Goal: Find specific page/section: Find specific page/section

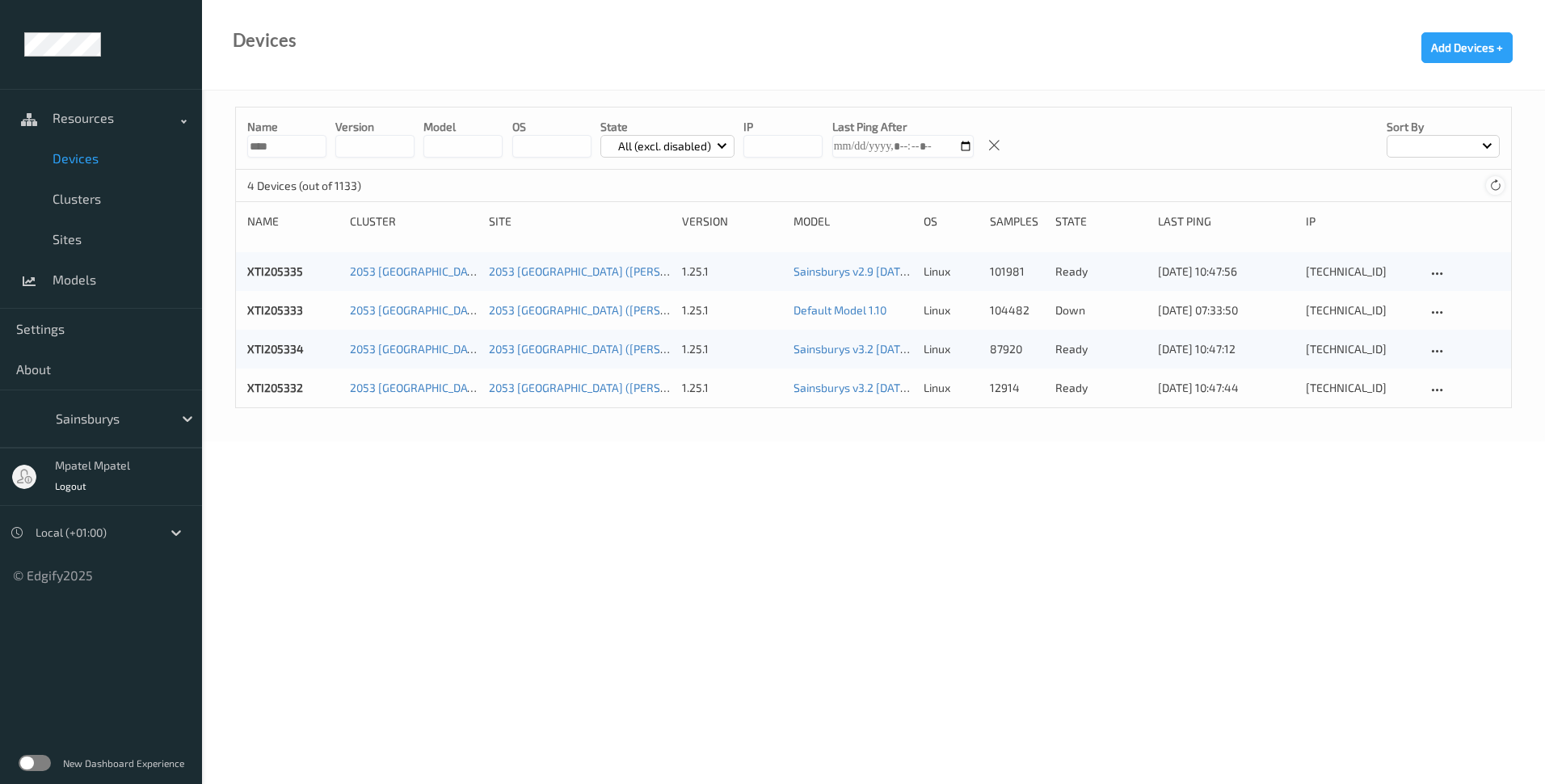
click at [1492, 188] on icon at bounding box center [1496, 185] width 12 height 12
click at [1493, 188] on icon at bounding box center [1496, 185] width 12 height 12
click at [702, 498] on body "Resources Devices Clusters Sites Models Settings About Sainsburys mpatel mpatel…" at bounding box center [772, 392] width 1545 height 784
click at [840, 271] on link "Sainsburys v2.9 [DATE] 10:55 Auto Save" at bounding box center [893, 271] width 200 height 13
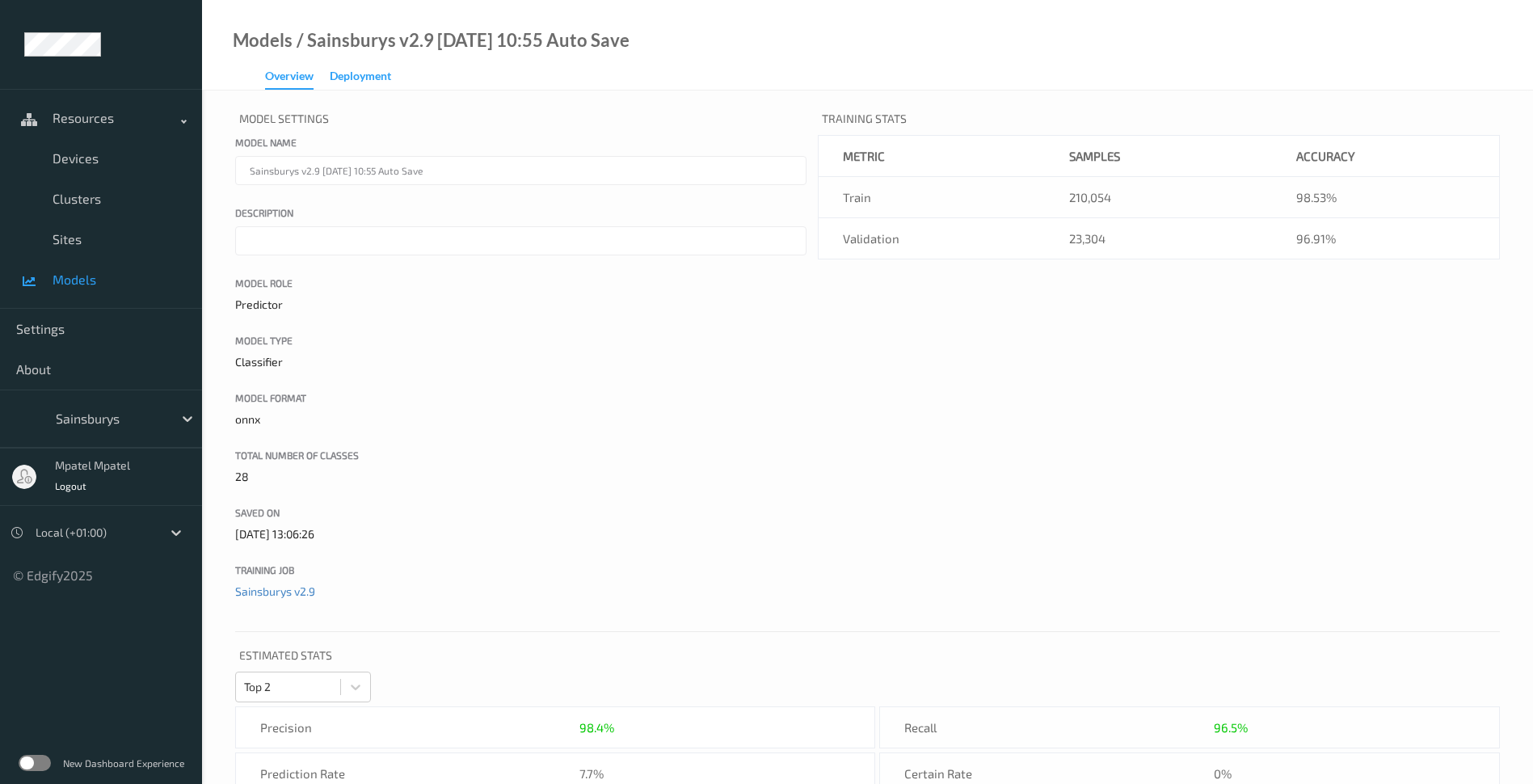
click at [346, 74] on div "Deployment" at bounding box center [360, 78] width 61 height 20
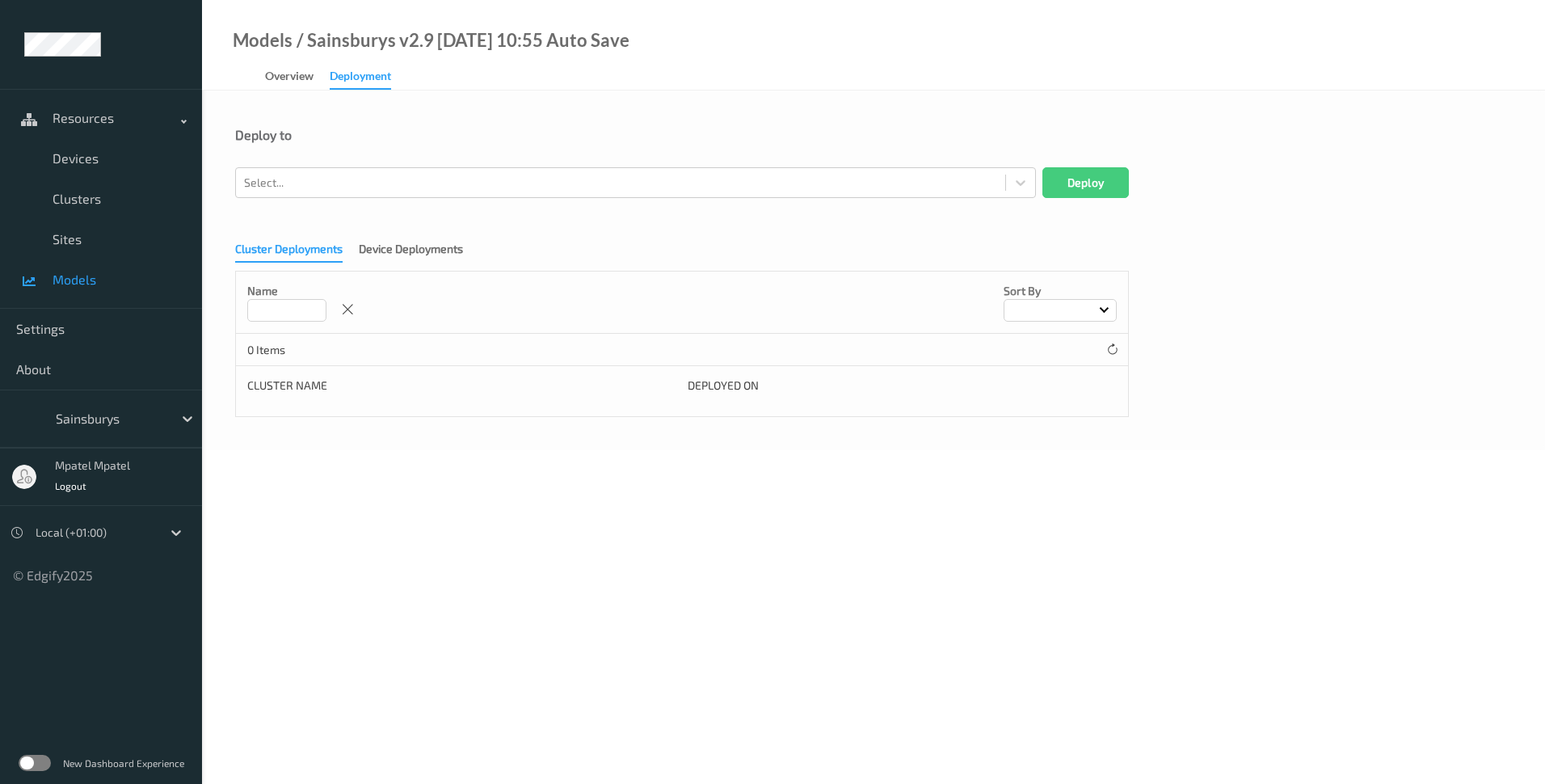
click at [288, 306] on input at bounding box center [287, 309] width 79 height 23
type input "******"
click at [381, 247] on div "Device Deployments" at bounding box center [411, 251] width 104 height 20
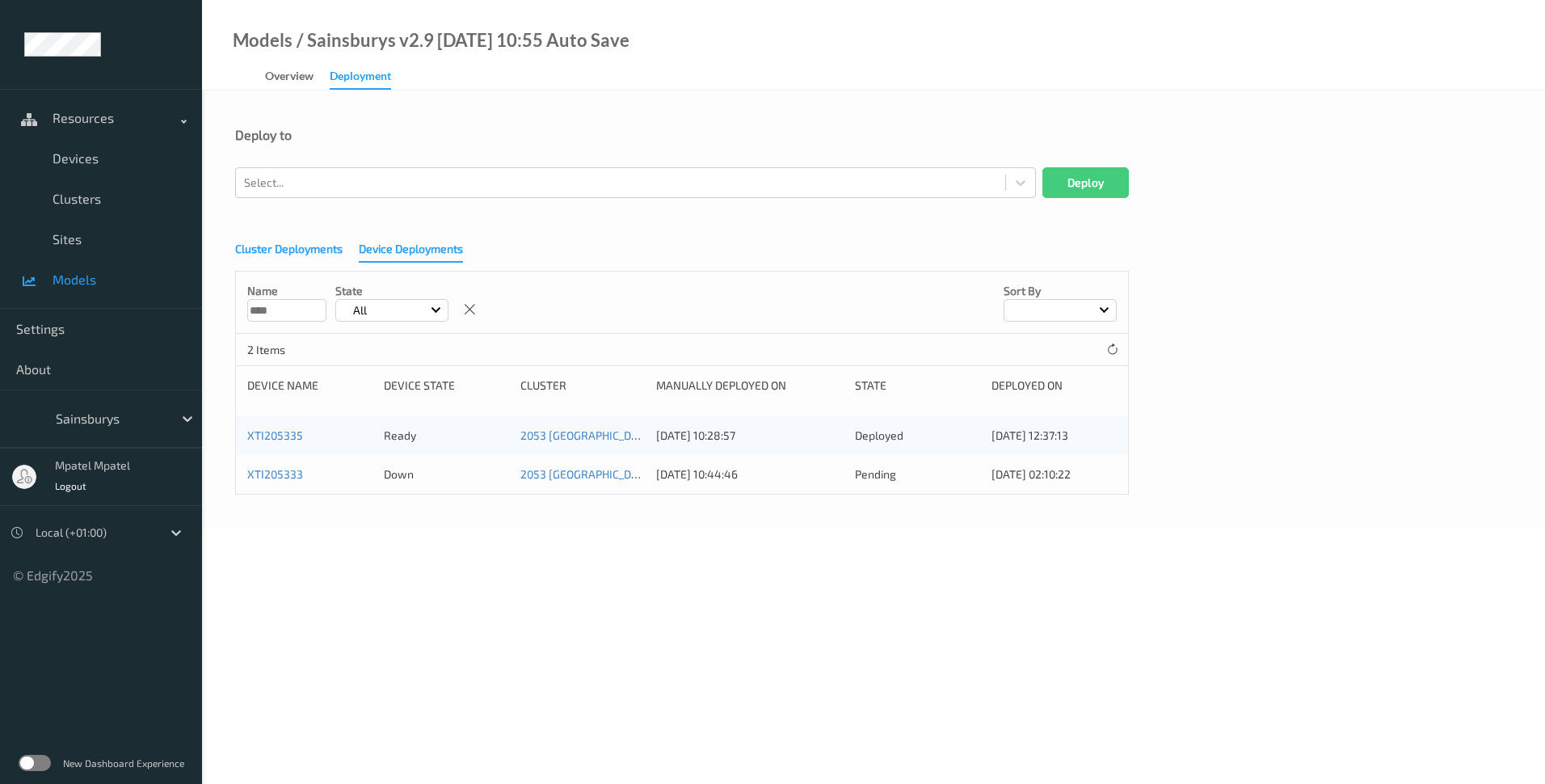
click at [275, 252] on div "Cluster Deployments" at bounding box center [289, 251] width 107 height 20
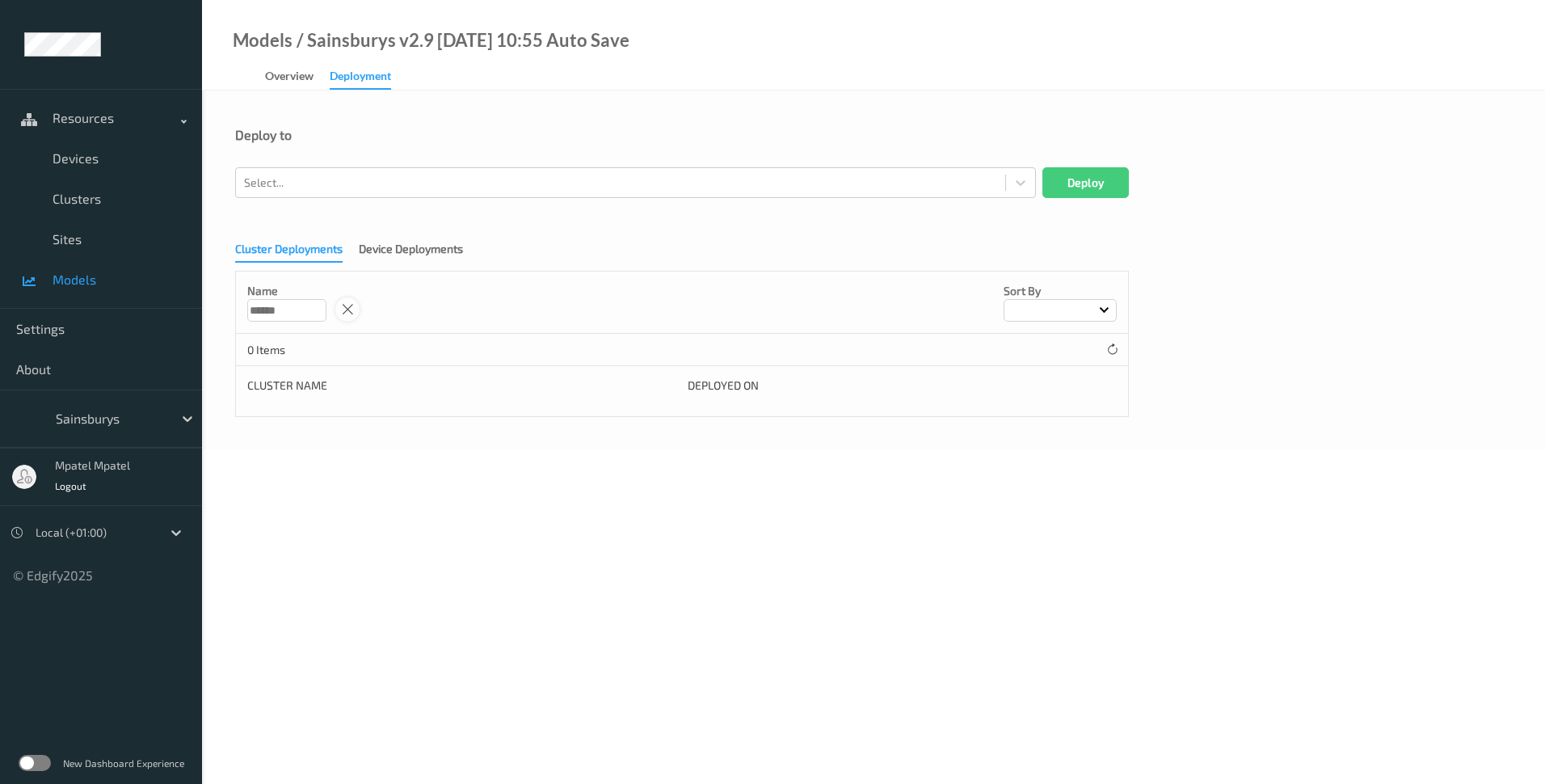
click at [346, 305] on icon at bounding box center [348, 309] width 13 height 14
click at [417, 250] on div "Device Deployments" at bounding box center [411, 251] width 104 height 20
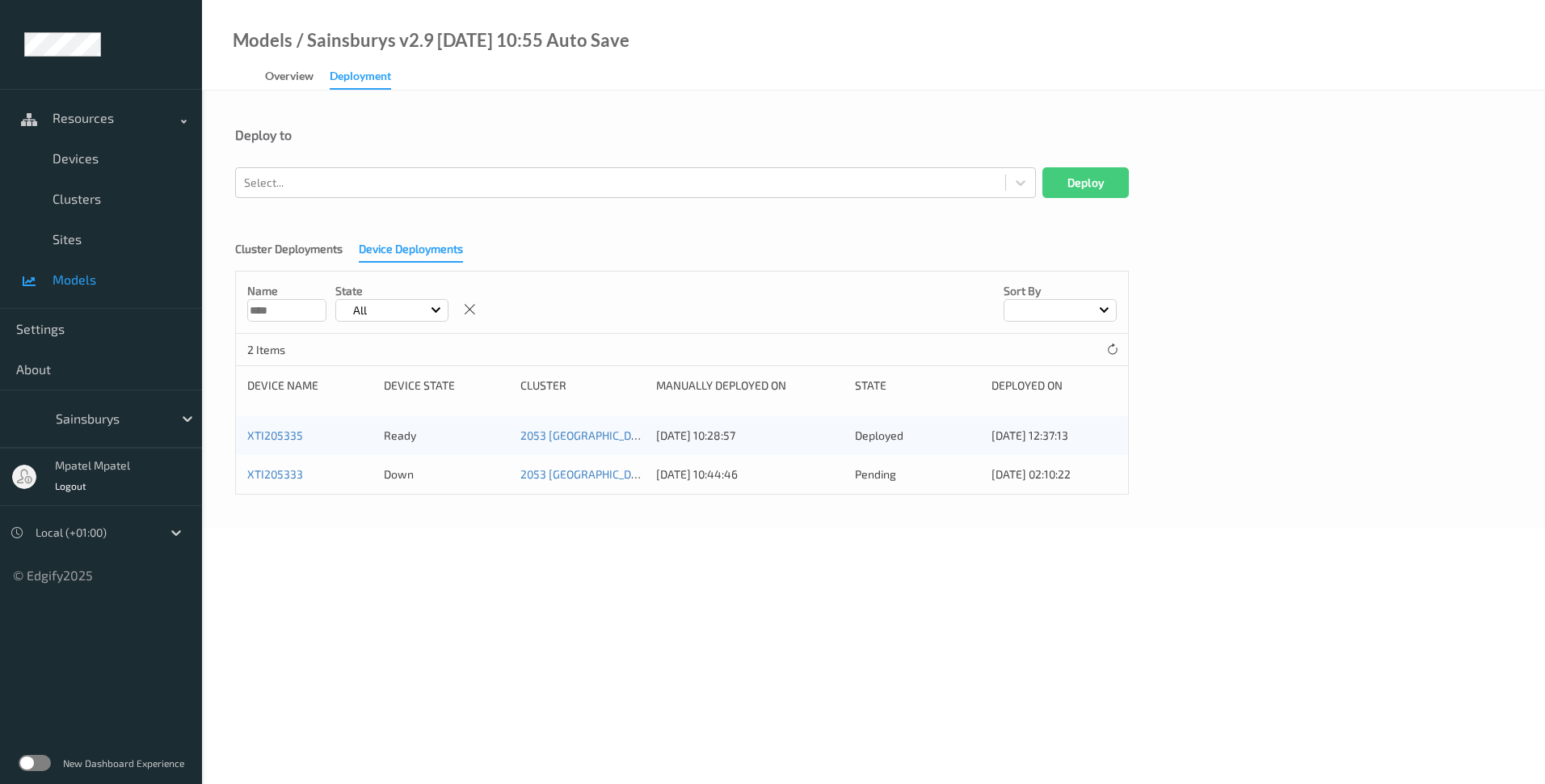
click at [376, 556] on body "Resources Devices Clusters Sites Models Settings About Sainsburys mpatel mpatel…" at bounding box center [772, 392] width 1545 height 784
click at [1328, 504] on div "Deploy to Select... Deploy Cluster Deployments Device Deployments Name **** Sta…" at bounding box center [873, 309] width 1343 height 437
click at [76, 157] on span "Devices" at bounding box center [119, 158] width 133 height 16
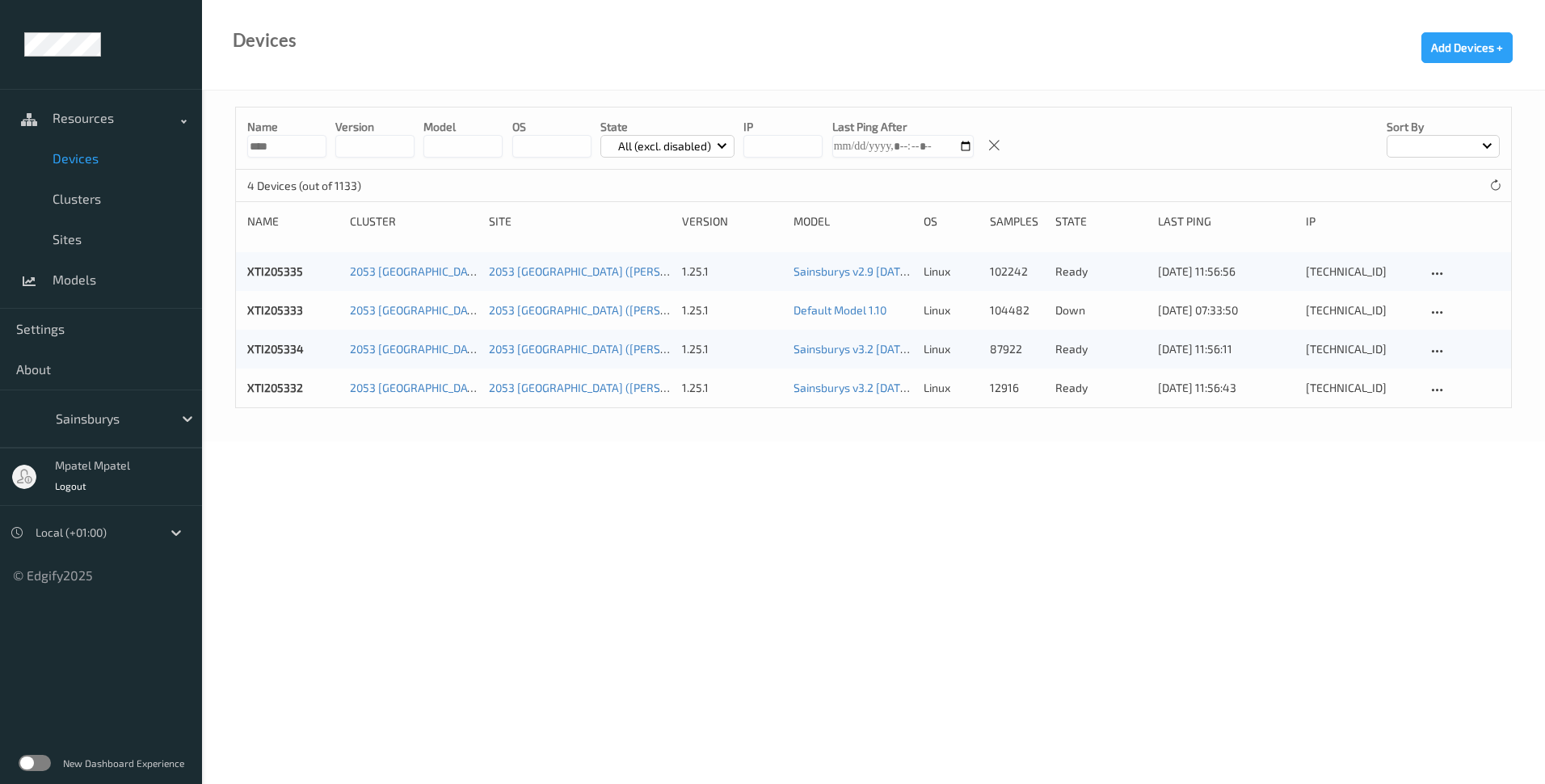
click at [637, 514] on body "Resources Devices Clusters Sites Models Settings About Sainsburys mpatel mpatel…" at bounding box center [772, 392] width 1545 height 784
